Goal: Transaction & Acquisition: Purchase product/service

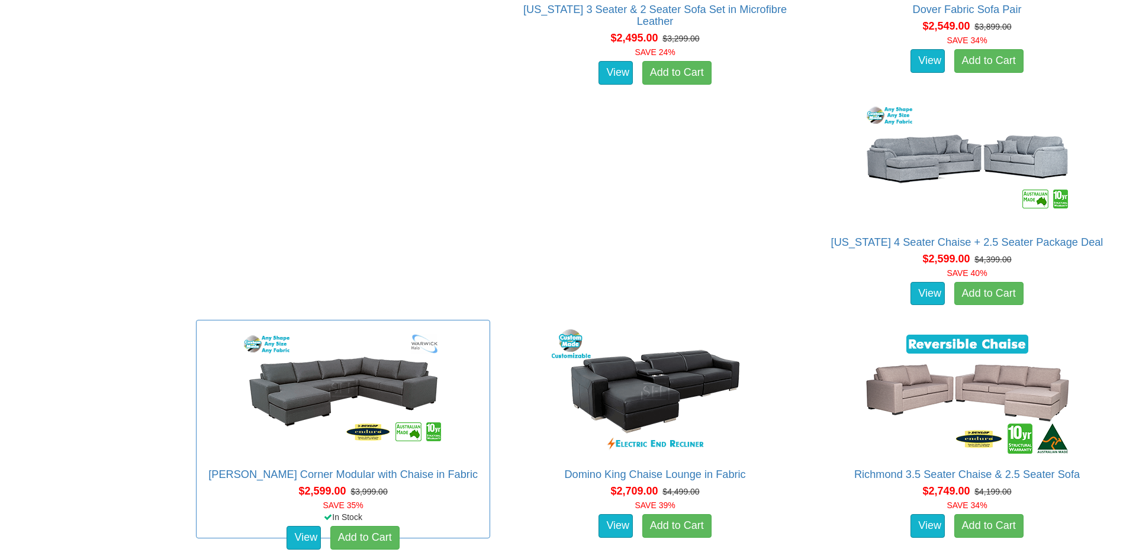
scroll to position [1894, 0]
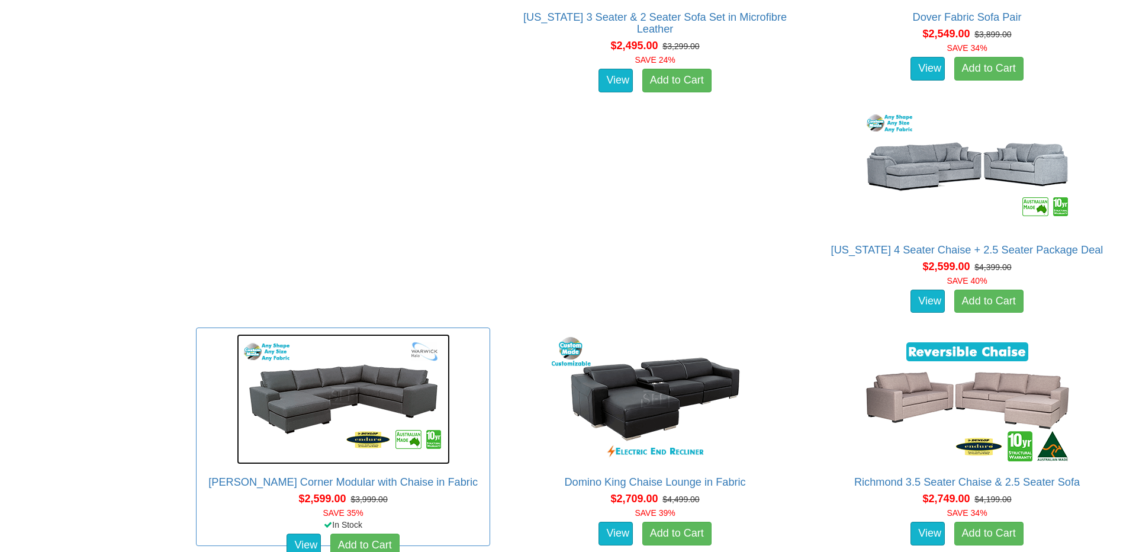
click at [450, 334] on img at bounding box center [343, 399] width 213 height 130
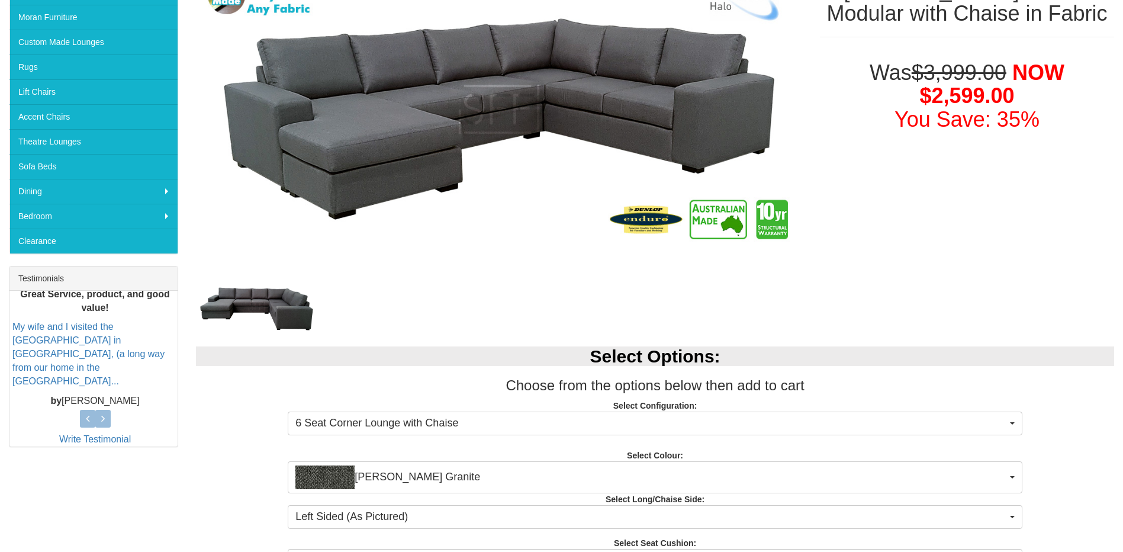
scroll to position [296, 0]
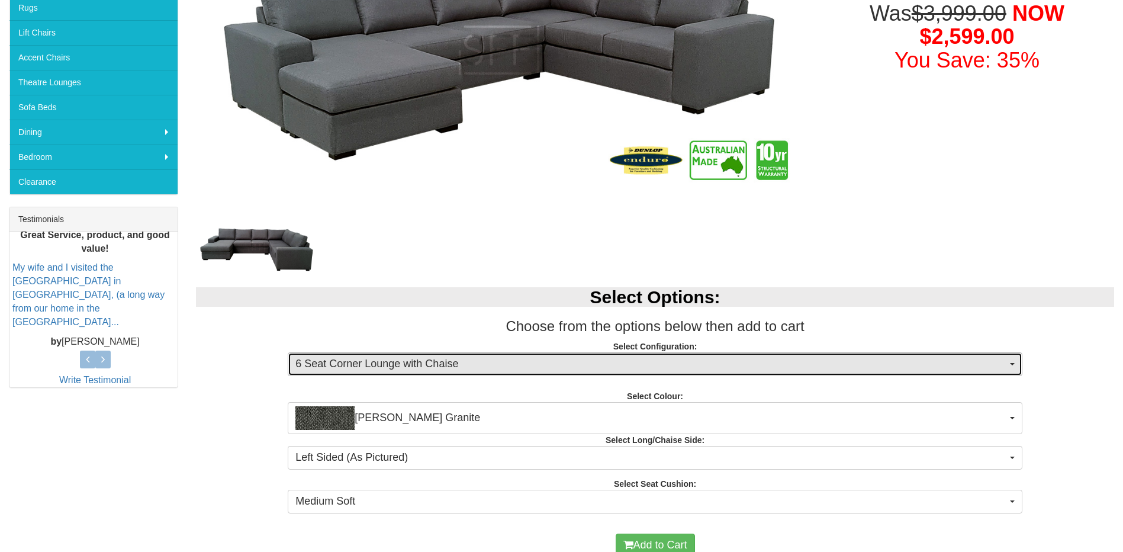
click at [634, 355] on button "6 Seat Corner Lounge with Chaise" at bounding box center [655, 364] width 734 height 24
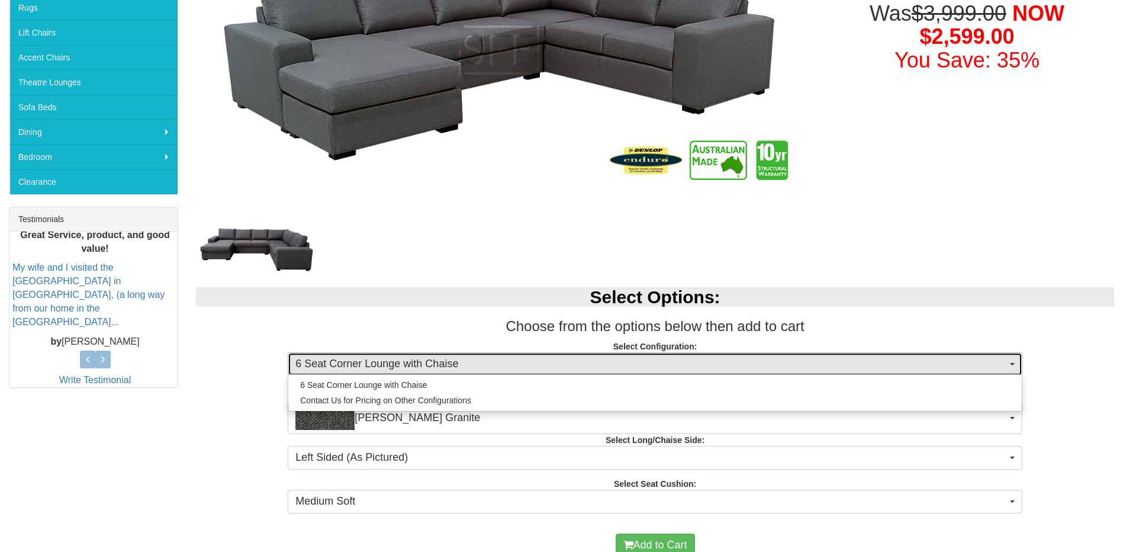
click at [633, 355] on button "6 Seat Corner Lounge with Chaise" at bounding box center [655, 364] width 734 height 24
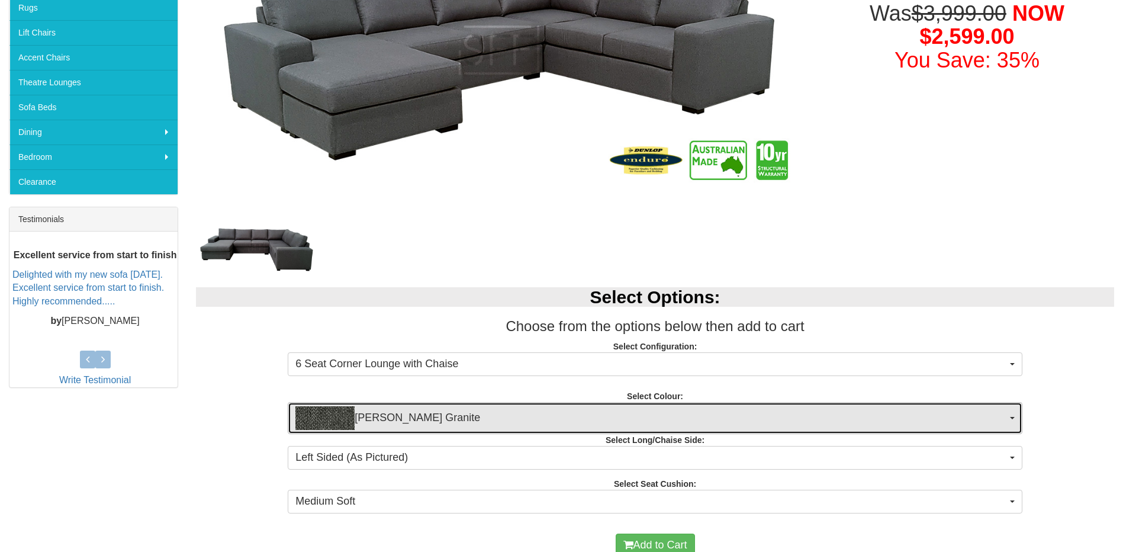
click at [681, 415] on span "Oden Granite" at bounding box center [650, 418] width 711 height 24
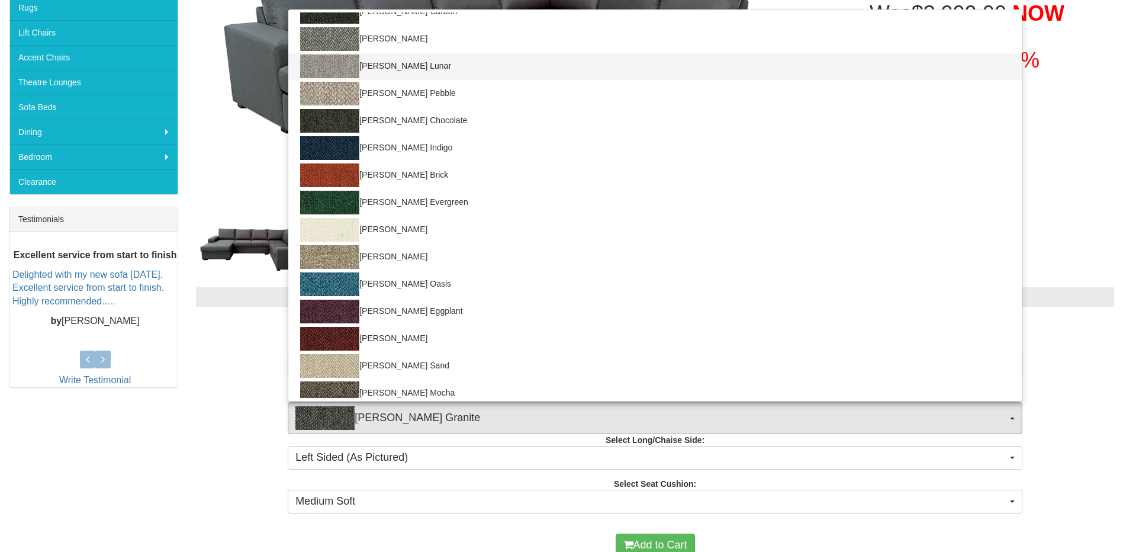
scroll to position [59, 0]
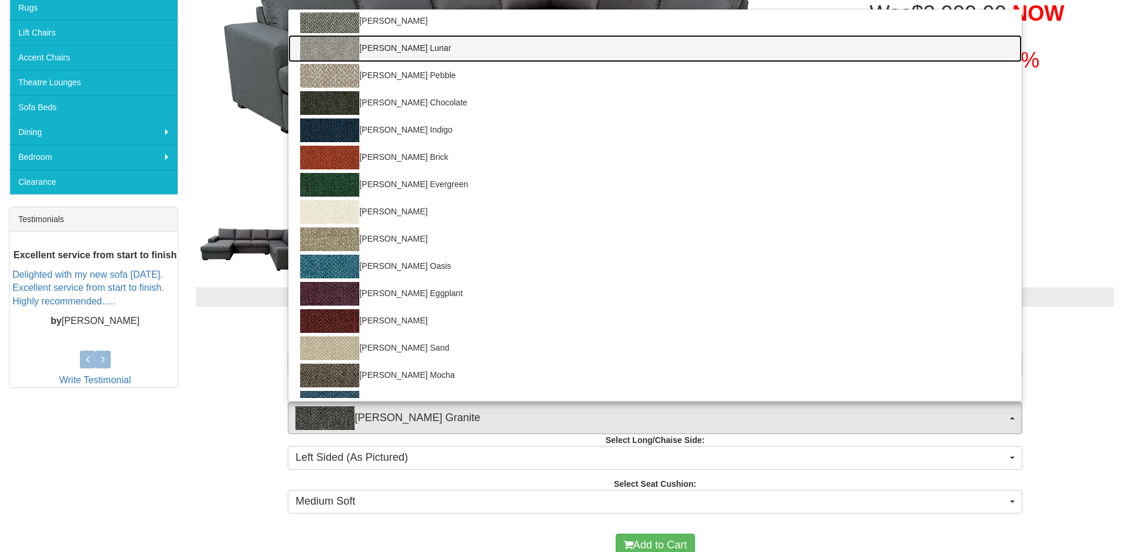
click at [415, 44] on link "Oden Lunar" at bounding box center [654, 48] width 733 height 27
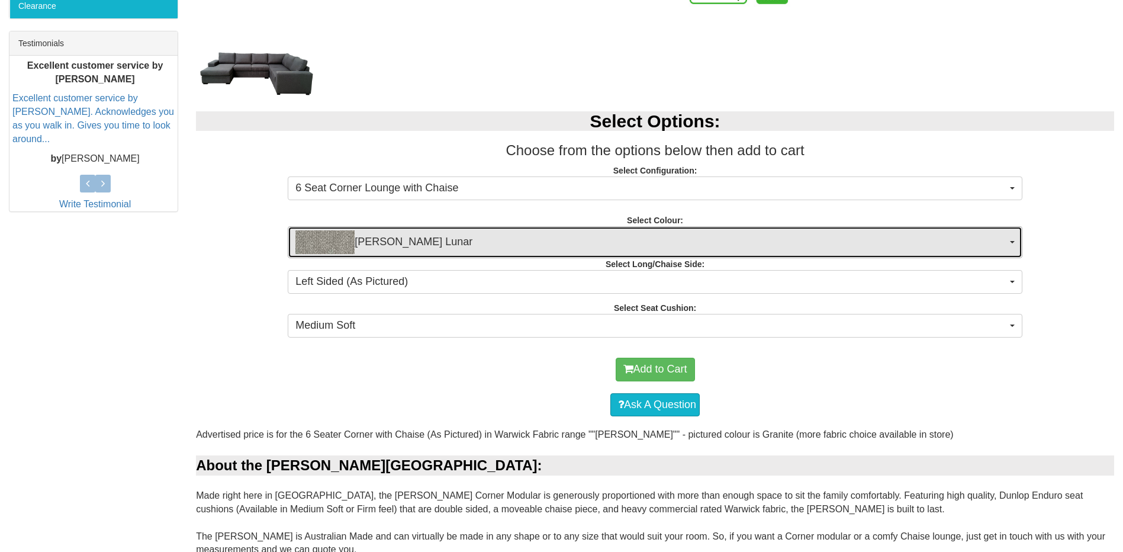
scroll to position [452, 0]
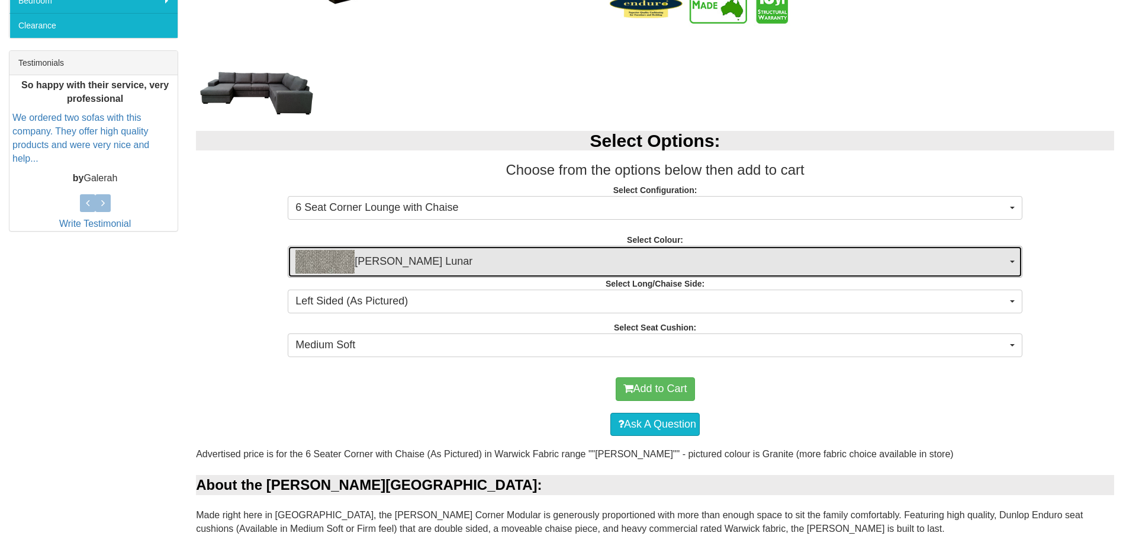
click at [500, 255] on span "Oden Lunar" at bounding box center [650, 262] width 711 height 24
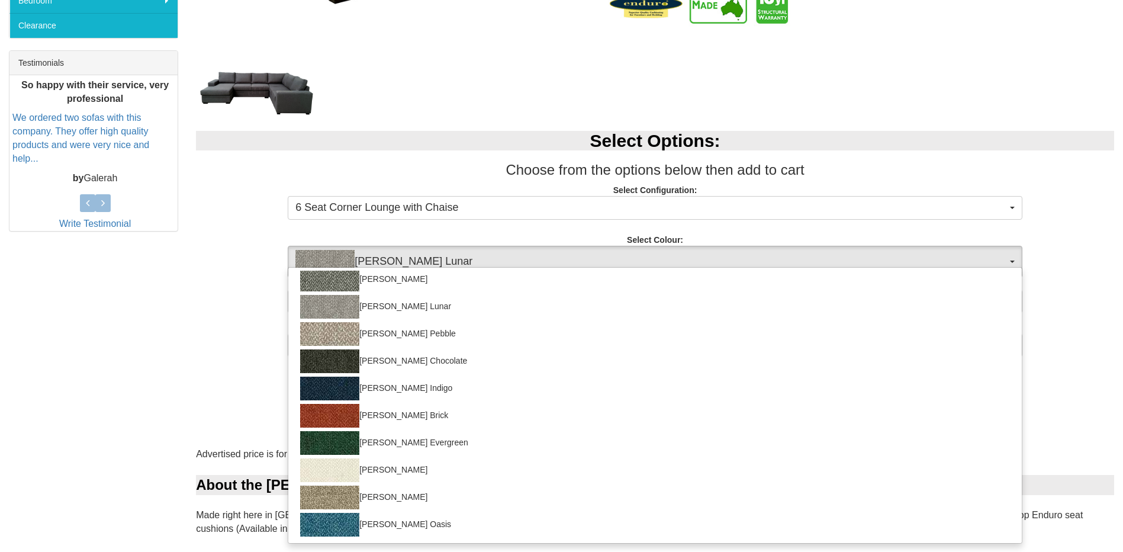
click at [457, 239] on link "Oden Granite" at bounding box center [654, 224] width 733 height 27
select select "1786"
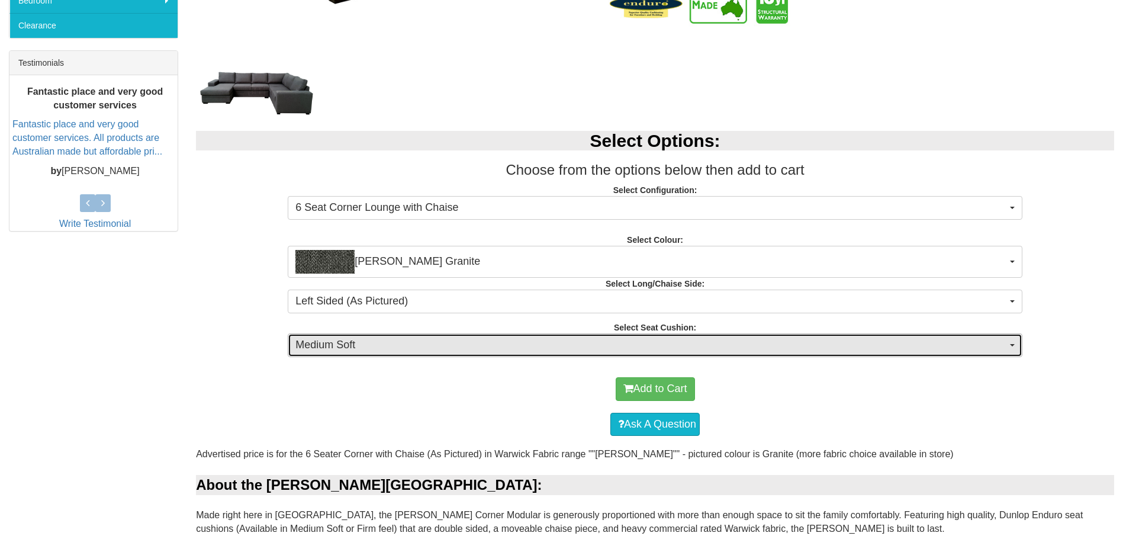
click at [371, 353] on button "Medium Soft" at bounding box center [655, 345] width 734 height 24
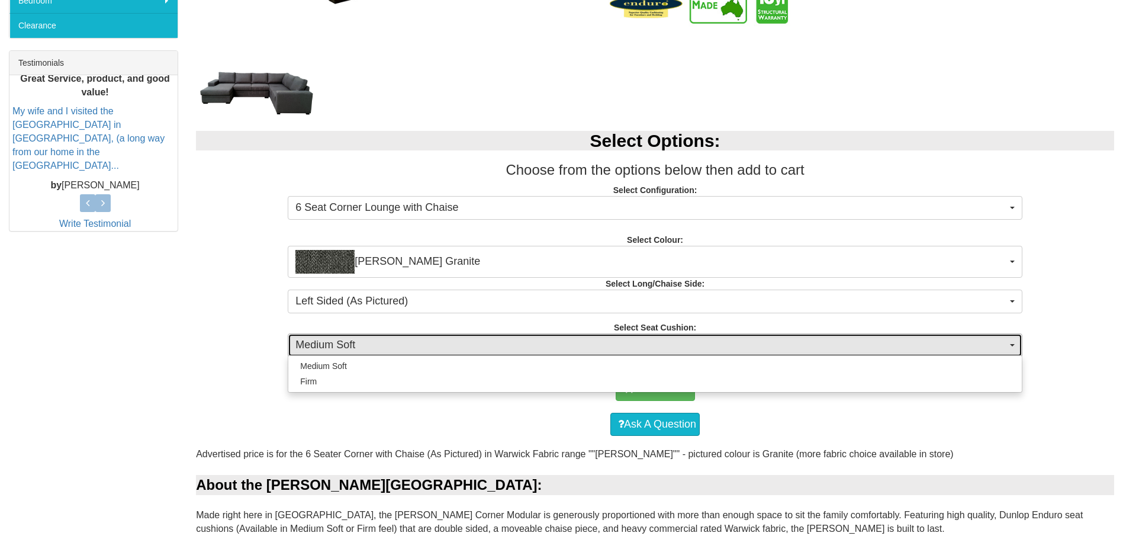
click at [371, 349] on span "Medium Soft" at bounding box center [650, 344] width 711 height 15
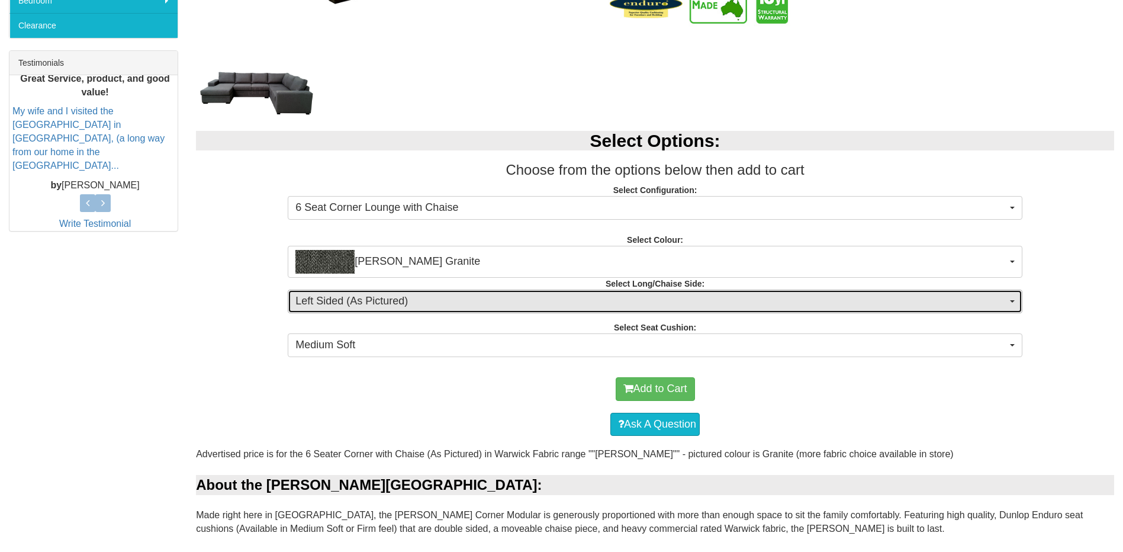
click at [392, 294] on span "Left Sided (As Pictured)" at bounding box center [650, 301] width 711 height 15
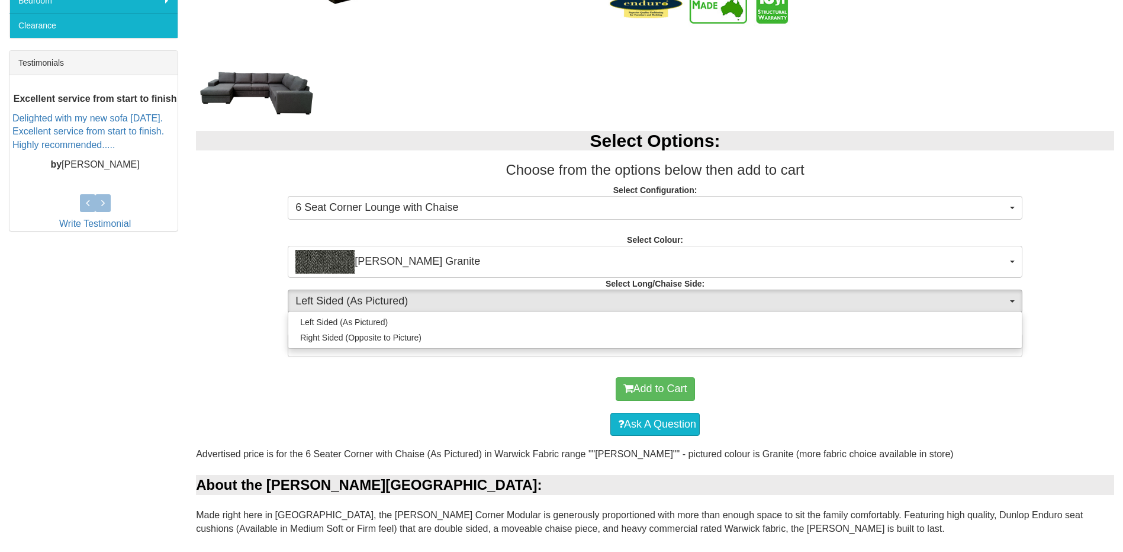
click at [223, 212] on p "Select Configuration: 6 Seat Corner Lounge with Chaise 6 Seat Corner Lounge wit…" at bounding box center [655, 200] width 918 height 32
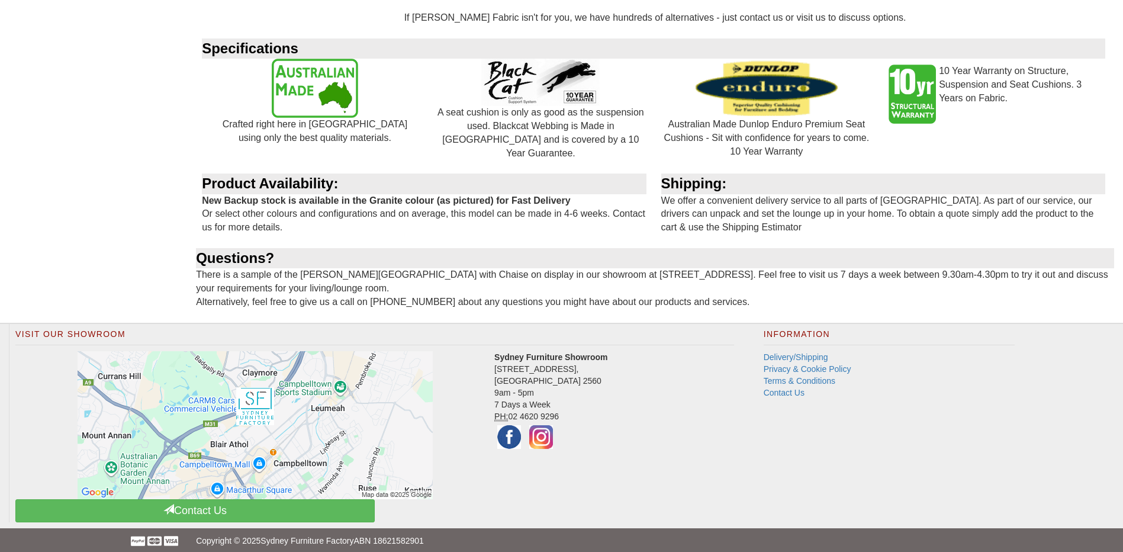
scroll to position [2524, 0]
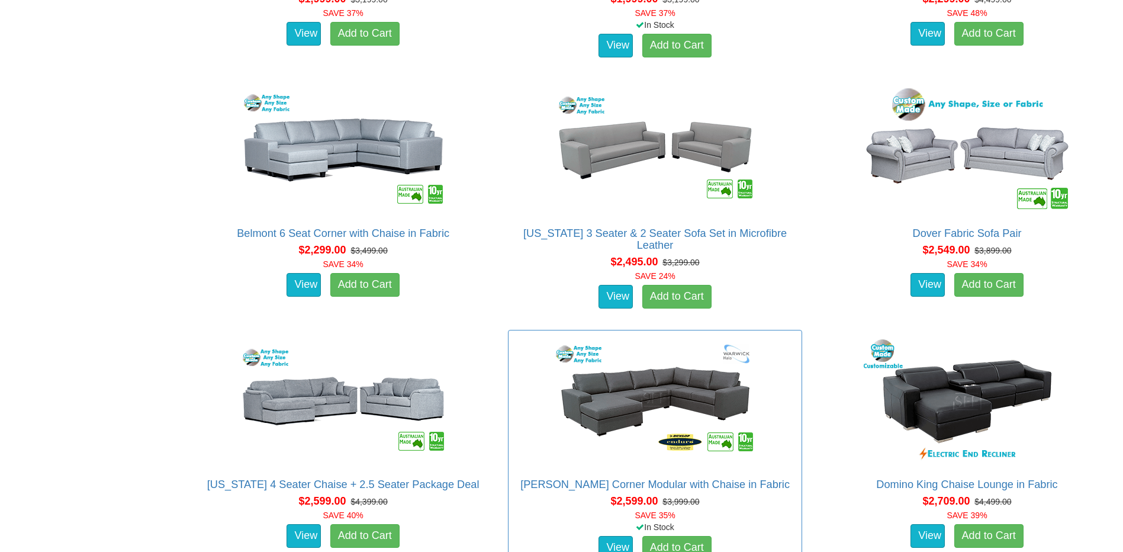
scroll to position [1480, 0]
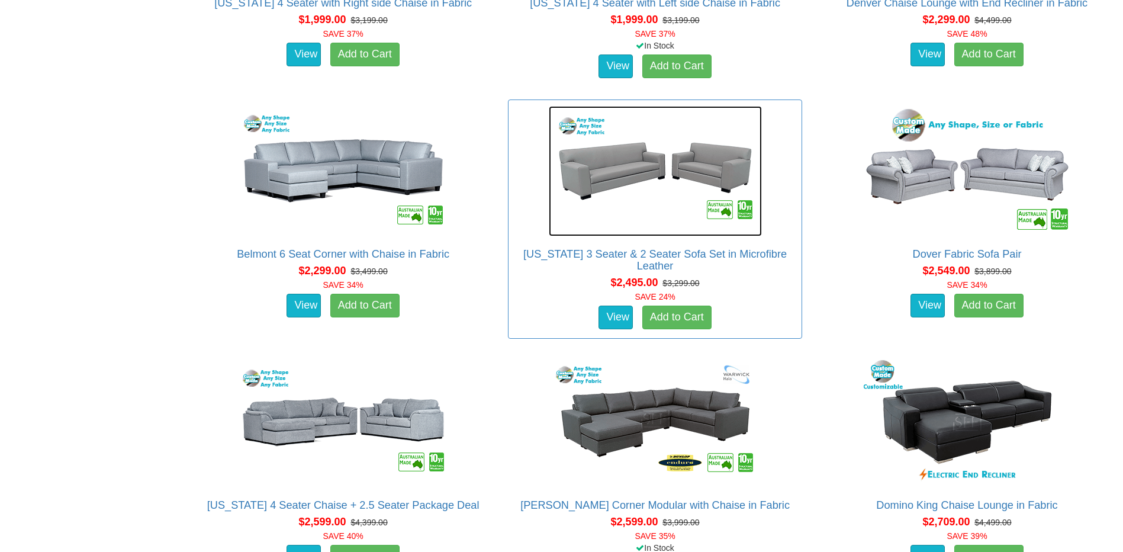
click at [678, 172] on img at bounding box center [655, 171] width 213 height 130
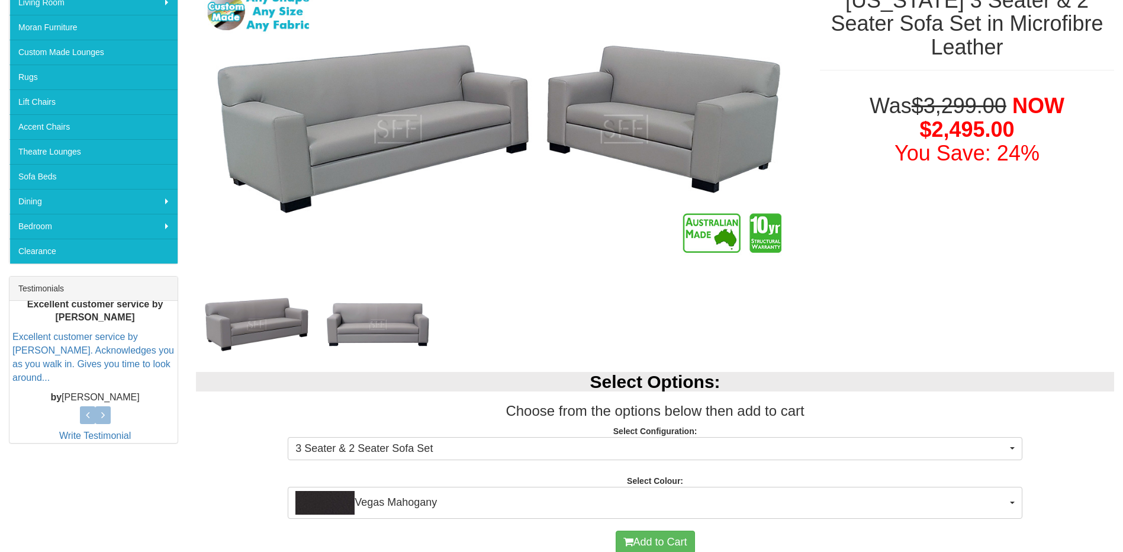
scroll to position [296, 0]
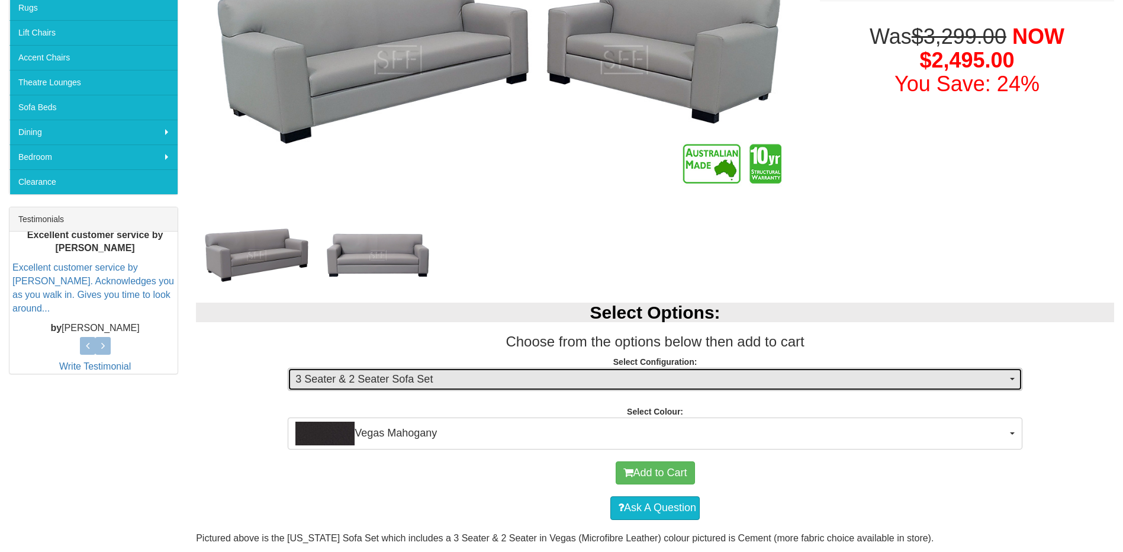
click at [685, 373] on span "3 Seater & 2 Seater Sofa Set" at bounding box center [650, 379] width 711 height 15
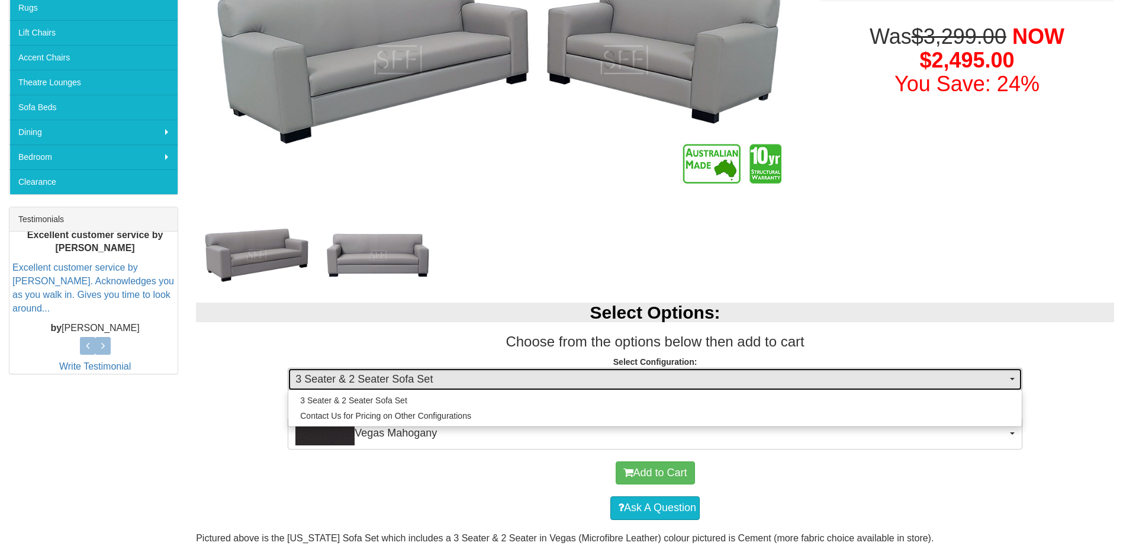
click at [685, 373] on span "3 Seater & 2 Seater Sofa Set" at bounding box center [650, 379] width 711 height 15
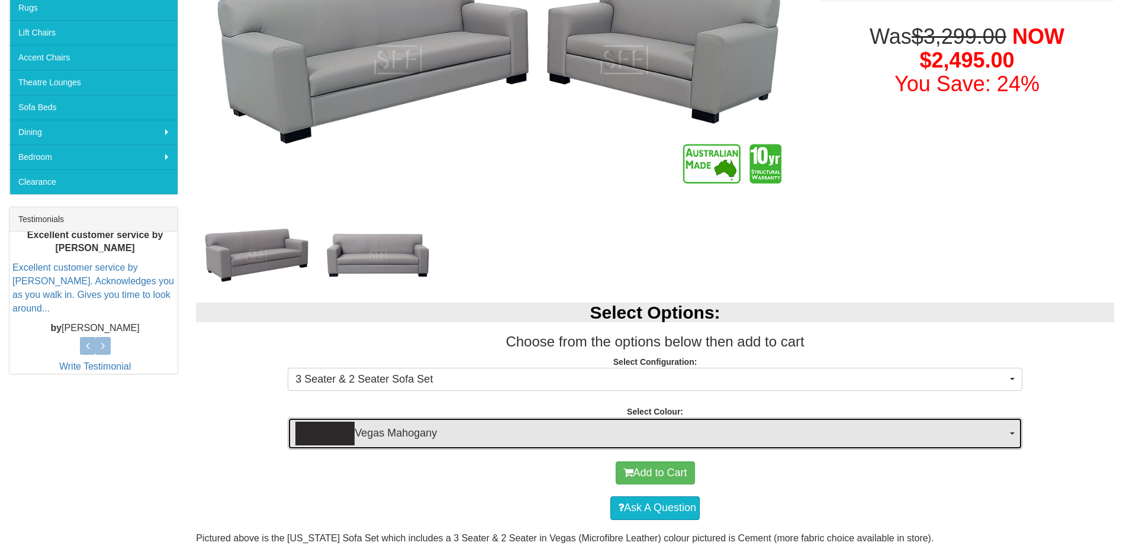
click at [684, 421] on span "Vegas Mahogany" at bounding box center [650, 433] width 711 height 24
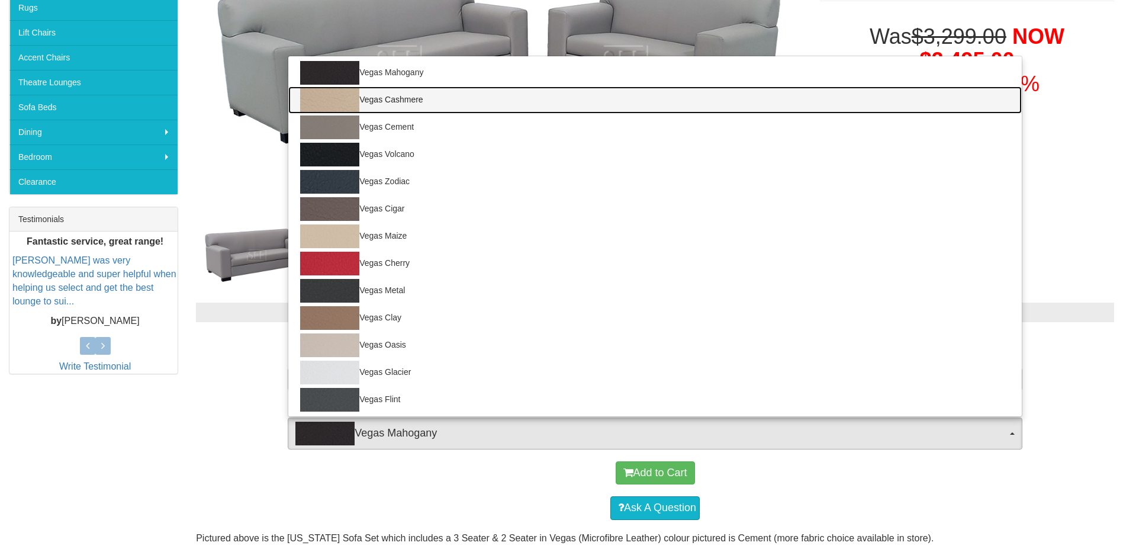
click at [441, 94] on link "Vegas Cashmere" at bounding box center [654, 99] width 733 height 27
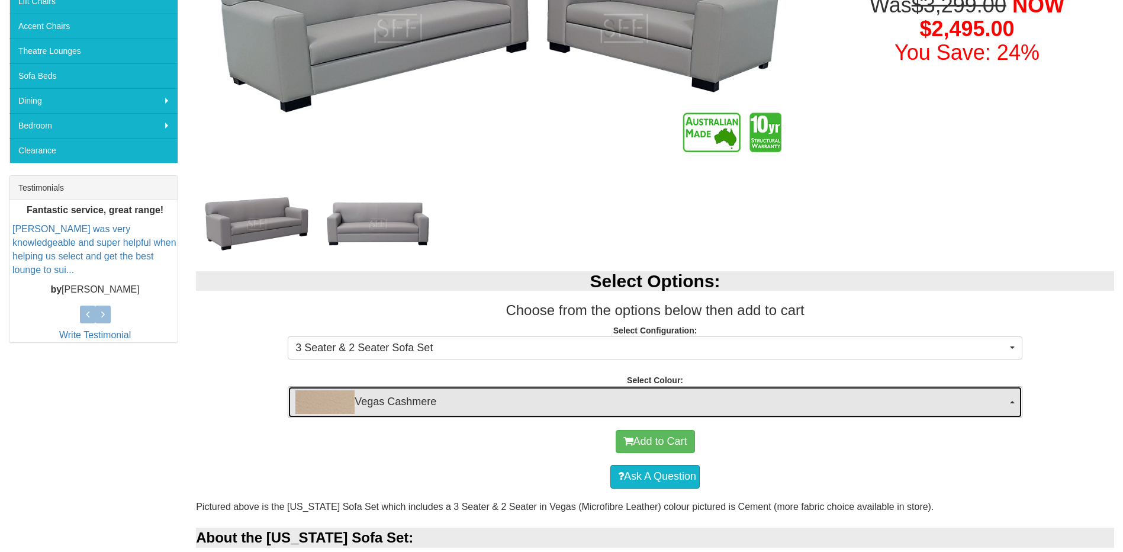
scroll to position [414, 0]
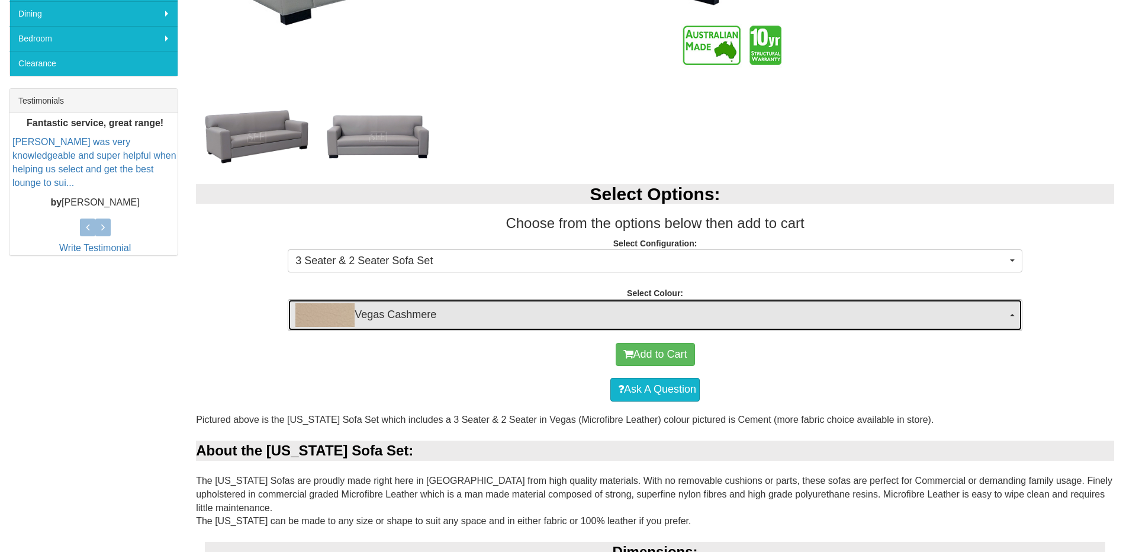
click at [477, 304] on span "Vegas Cashmere" at bounding box center [650, 315] width 711 height 24
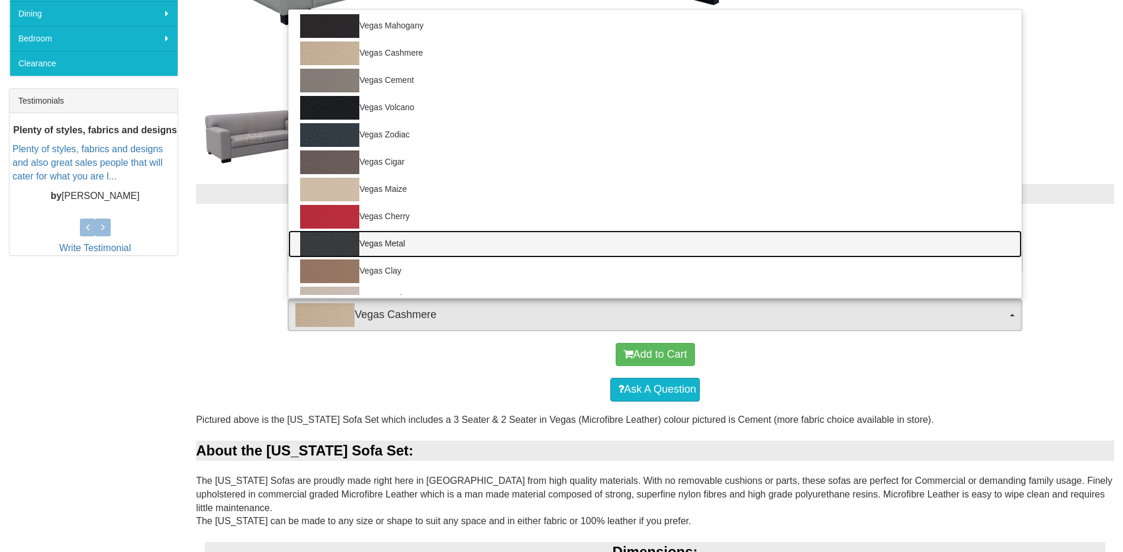
click at [413, 242] on link "Vegas Metal" at bounding box center [654, 243] width 733 height 27
select select "1458"
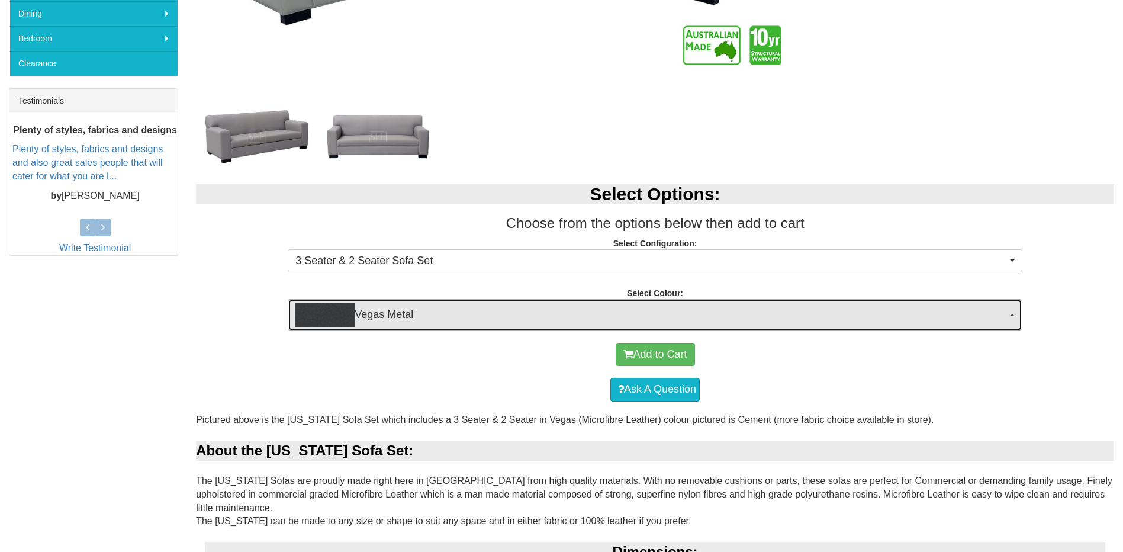
click at [434, 317] on span "Vegas Metal" at bounding box center [650, 315] width 711 height 24
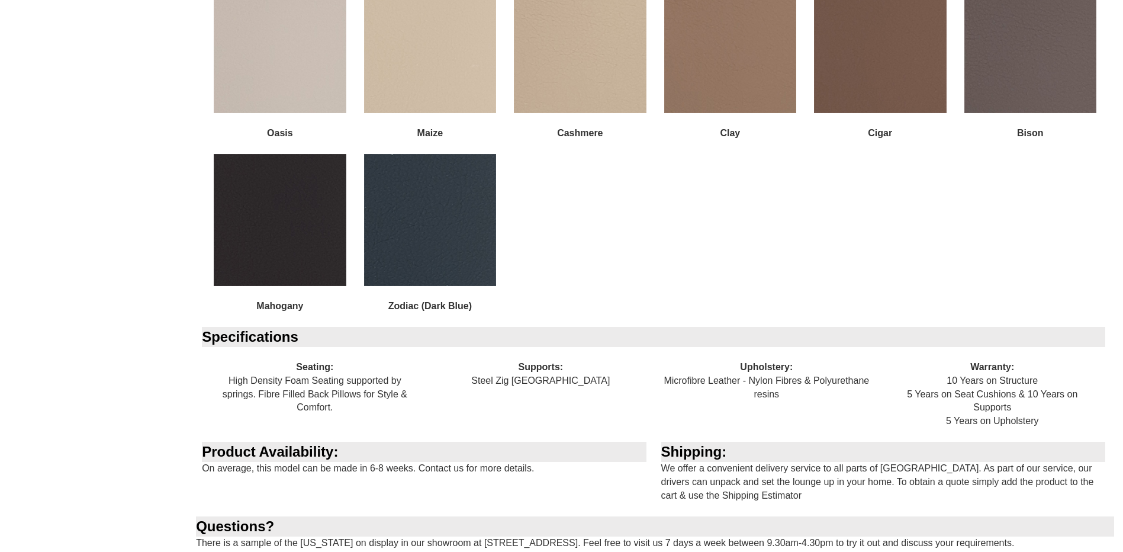
scroll to position [1361, 0]
